Goal: Information Seeking & Learning: Learn about a topic

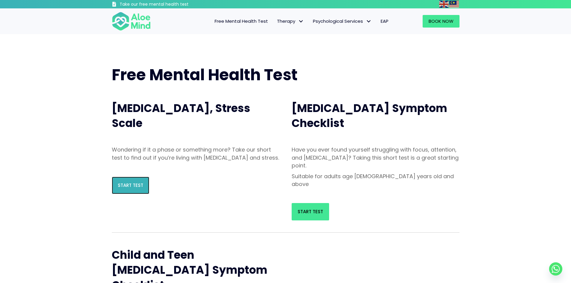
click at [131, 189] on span "Start Test" at bounding box center [130, 185] width 25 height 6
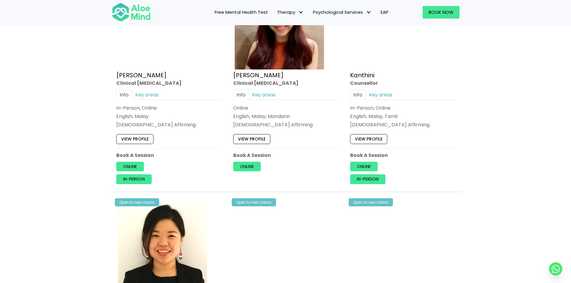
scroll to position [960, 0]
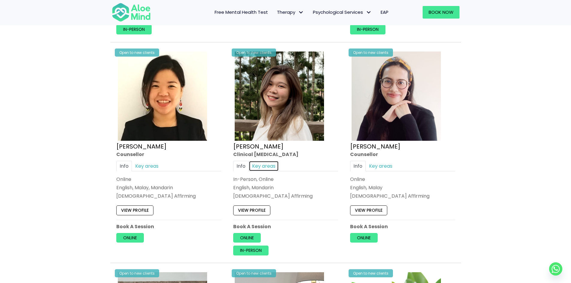
click at [261, 166] on link "Key areas" at bounding box center [264, 166] width 30 height 10
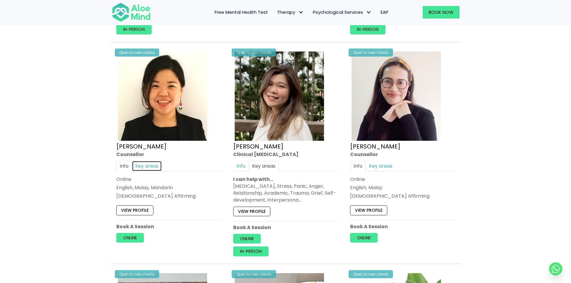
click at [157, 170] on link "Key areas" at bounding box center [147, 166] width 30 height 10
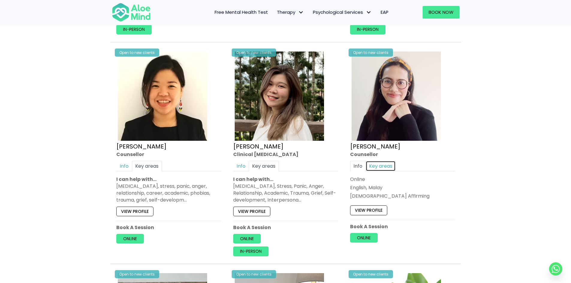
click at [389, 166] on link "Key areas" at bounding box center [381, 166] width 30 height 10
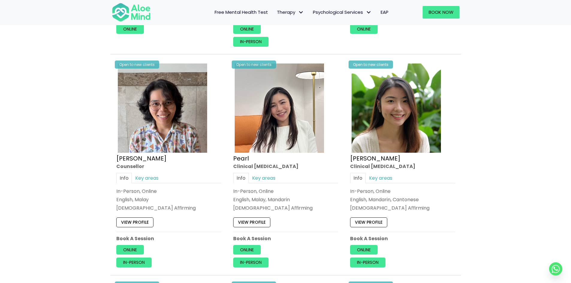
scroll to position [1200, 0]
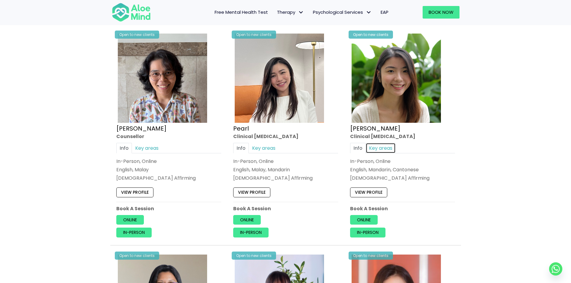
click at [383, 145] on link "Key areas" at bounding box center [381, 148] width 30 height 10
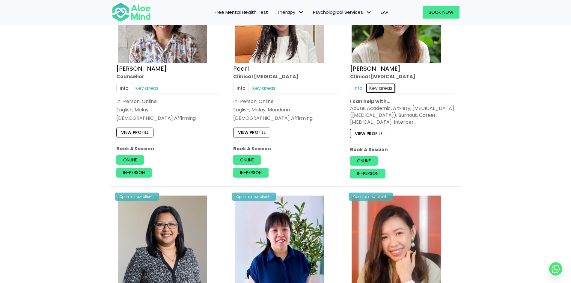
scroll to position [1380, 0]
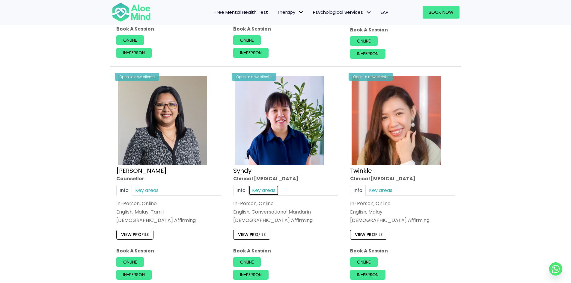
click at [268, 191] on link "Key areas" at bounding box center [264, 190] width 30 height 10
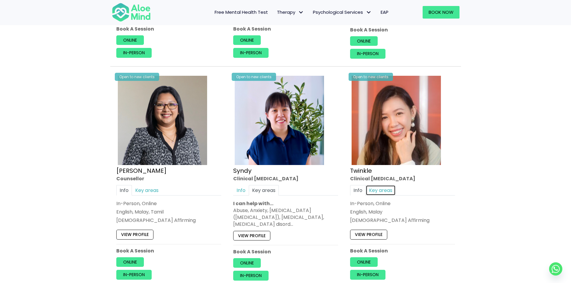
click at [388, 191] on link "Key areas" at bounding box center [381, 190] width 30 height 10
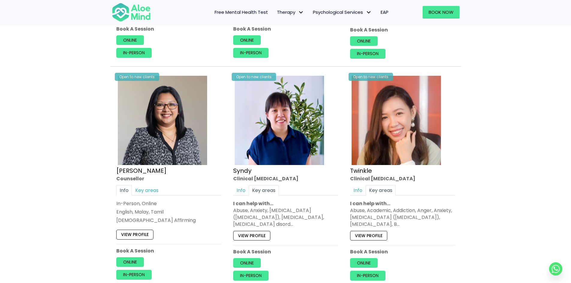
drag, startPoint x: 256, startPoint y: 225, endPoint x: 323, endPoint y: 224, distance: 67.2
click at [323, 224] on div "Abuse, Anxiety, Attention Deficit Hyperactivity Disorder (ADHD), Bipolar disord…" at bounding box center [285, 217] width 105 height 21
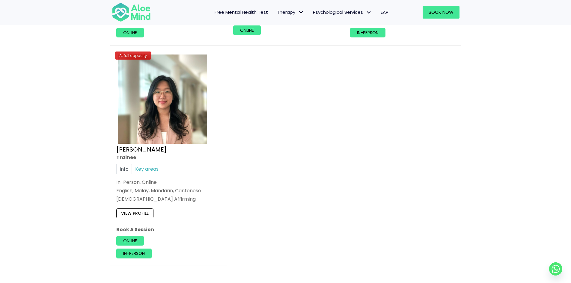
scroll to position [2519, 0]
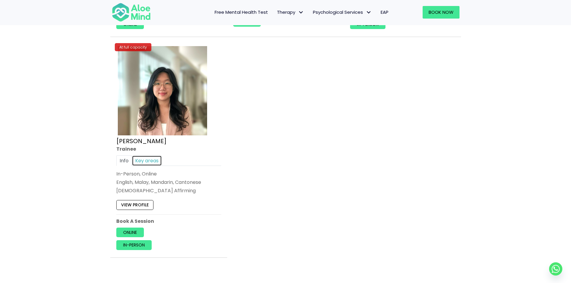
click at [157, 159] on link "Key areas" at bounding box center [147, 161] width 30 height 10
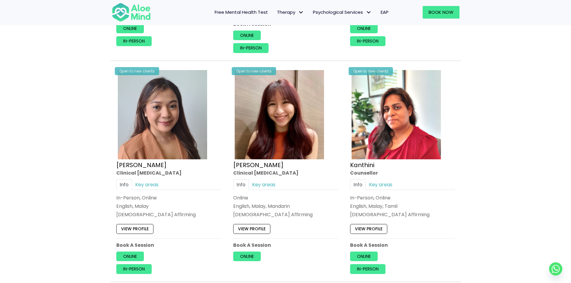
scroll to position [600, 0]
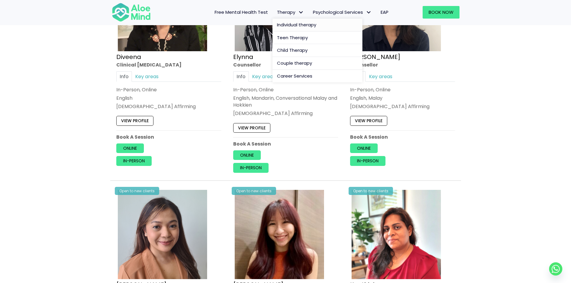
click at [289, 24] on span "Individual therapy" at bounding box center [296, 25] width 39 height 6
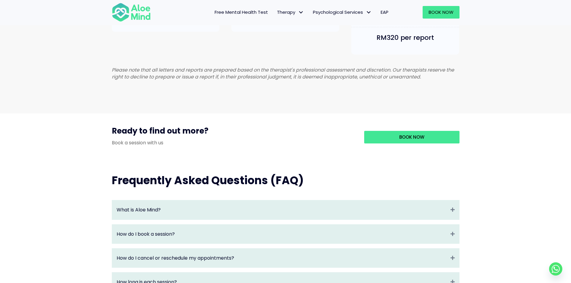
scroll to position [570, 0]
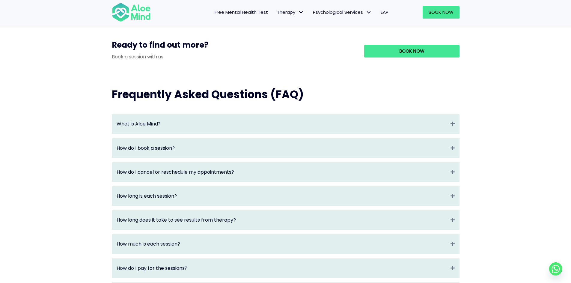
click at [227, 123] on div "What is Aloe Mind? Expand" at bounding box center [285, 124] width 347 height 19
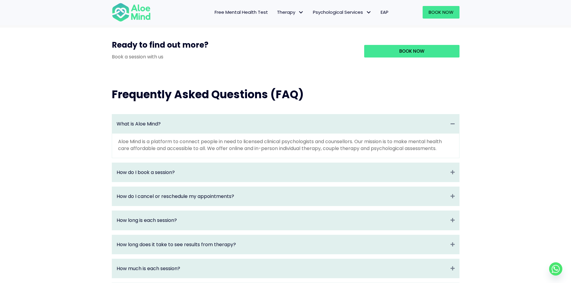
click at [243, 170] on div "How do I book a session? Expand" at bounding box center [285, 172] width 347 height 19
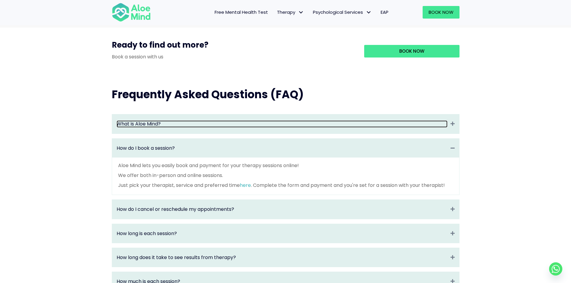
click at [245, 127] on link "What is Aloe Mind?" at bounding box center [282, 124] width 331 height 7
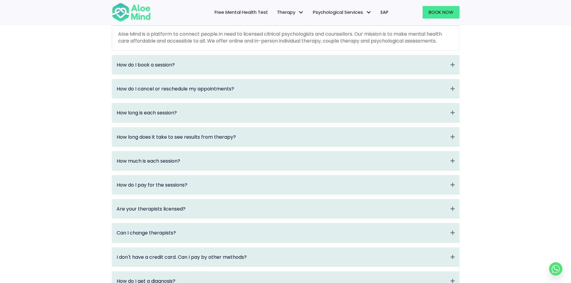
scroll to position [690, 0]
